Goal: Information Seeking & Learning: Learn about a topic

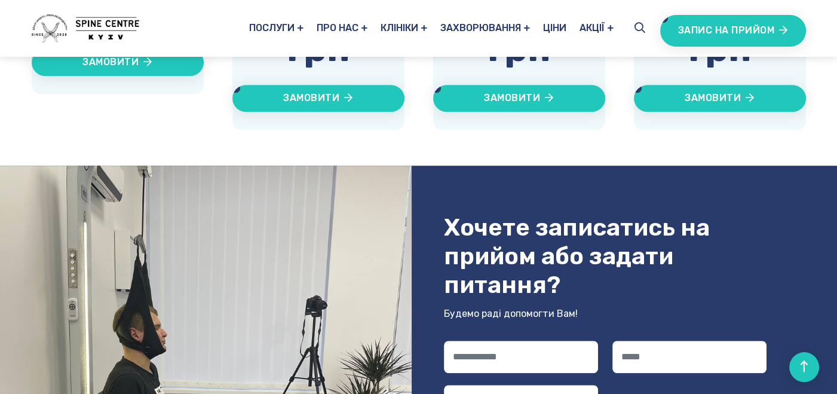
scroll to position [717, 0]
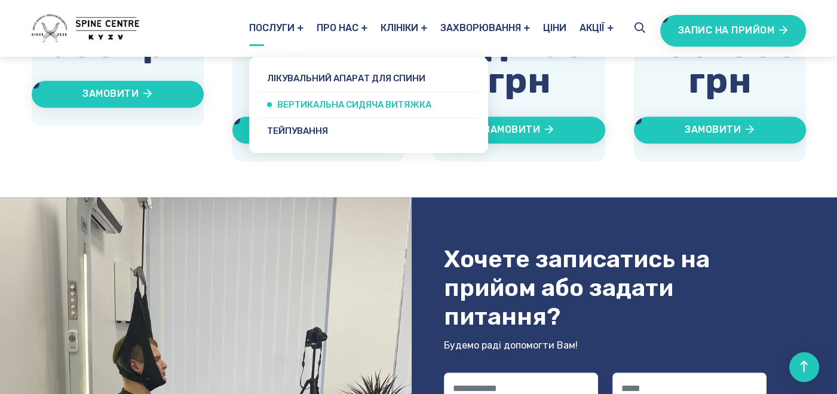
click at [278, 103] on link "Вертикальна сидяча витяжка" at bounding box center [368, 105] width 221 height 26
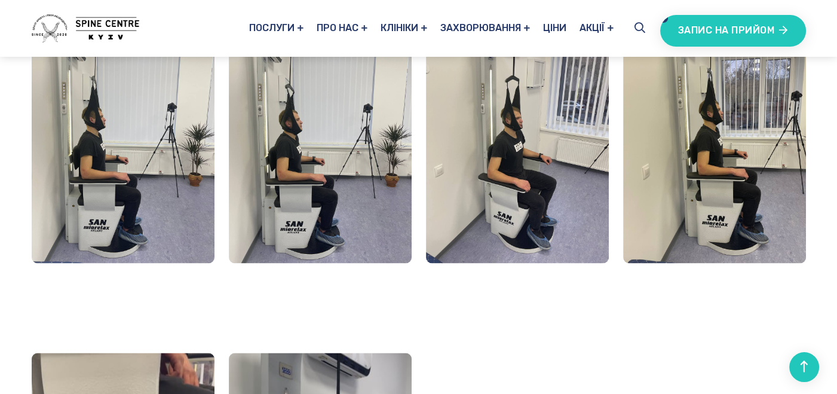
scroll to position [1553, 0]
